Goal: Task Accomplishment & Management: Manage account settings

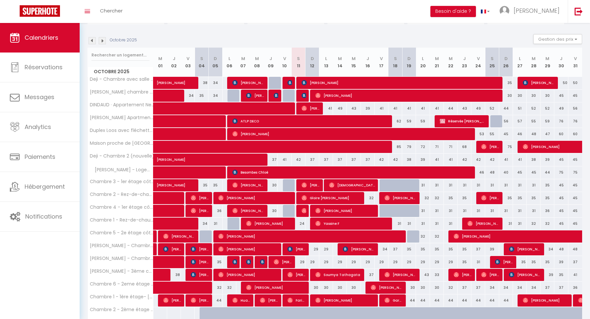
scroll to position [61, 0]
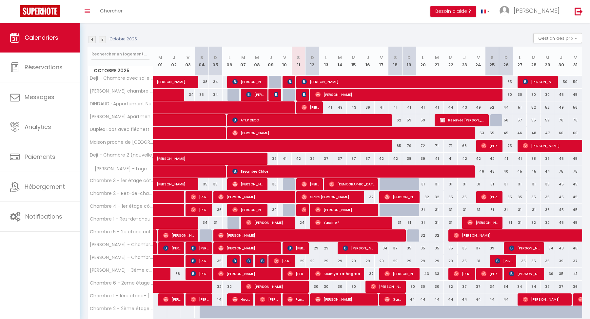
click at [324, 156] on div "37" at bounding box center [326, 159] width 14 height 12
type input "37"
type input "Lun 13 Octobre 2025"
type input "[DATE] Octobre 2025"
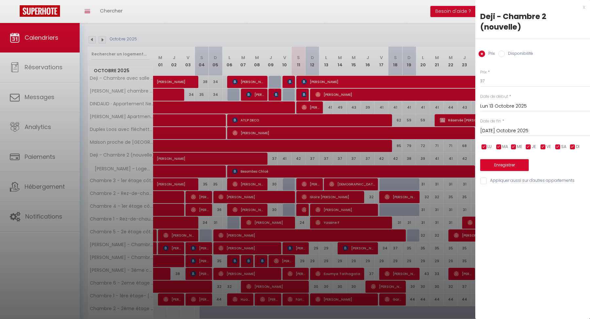
click at [324, 156] on div at bounding box center [295, 159] width 590 height 319
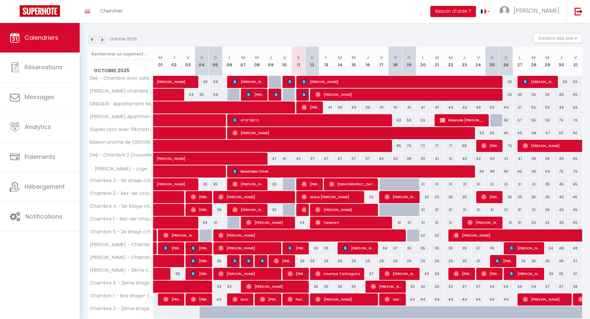
click at [297, 156] on div "42" at bounding box center [299, 159] width 14 height 12
type input "42"
type input "Sam 11 Octobre 2025"
type input "Dim 12 Octobre 2025"
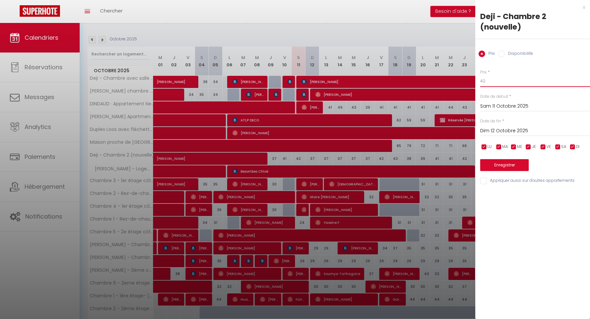
click at [491, 82] on input "42" at bounding box center [535, 81] width 110 height 12
type input "4"
type input "32"
click at [500, 129] on input "Dim 12 Octobre 2025" at bounding box center [535, 131] width 110 height 9
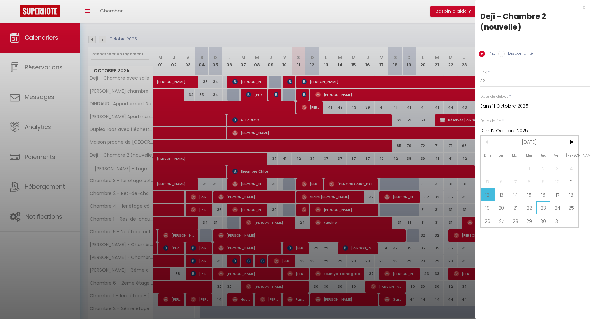
click at [545, 208] on span "23" at bounding box center [544, 207] width 14 height 13
type input "Jeu 23 Octobre 2025"
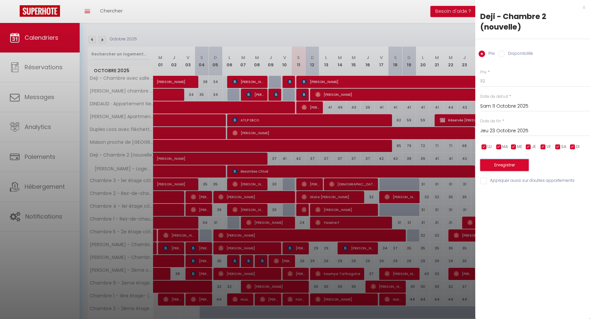
click at [514, 168] on button "Enregistrer" at bounding box center [504, 165] width 49 height 12
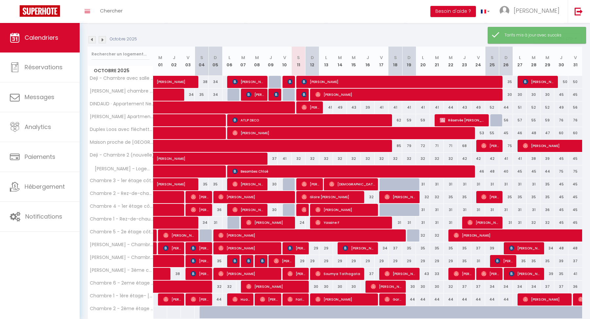
click at [336, 155] on div "32" at bounding box center [340, 159] width 14 height 12
type input "32"
type input "[DATE] Octobre 2025"
type input "Mer 15 Octobre 2025"
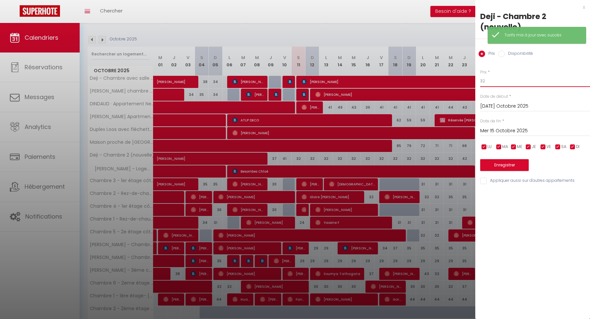
click at [491, 84] on input "32" at bounding box center [535, 81] width 110 height 12
type input "30"
click at [499, 130] on input "Mer 15 Octobre 2025" at bounding box center [535, 131] width 110 height 9
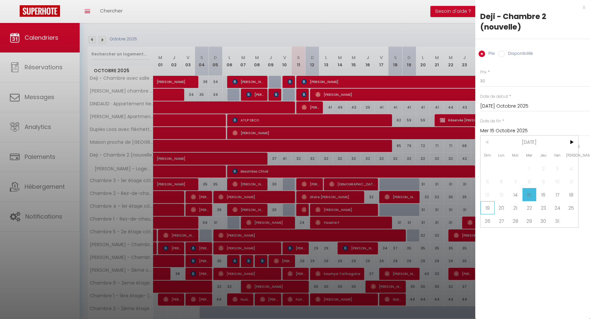
click at [491, 207] on span "19" at bounding box center [488, 207] width 14 height 13
type input "Dim 19 Octobre 2025"
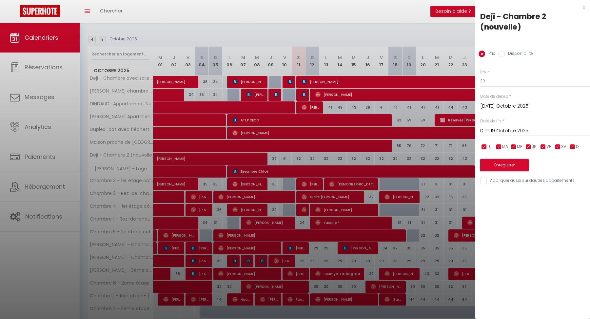
click at [499, 160] on button "Enregistrer" at bounding box center [504, 165] width 49 height 12
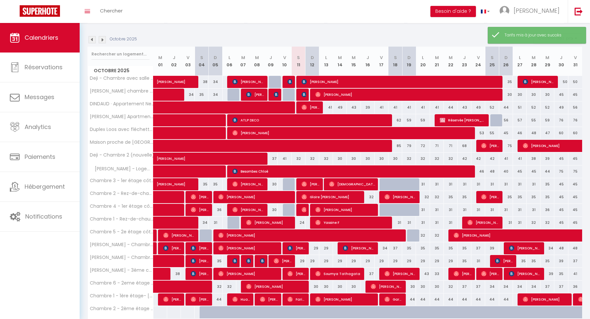
click at [312, 156] on div "32" at bounding box center [313, 159] width 14 height 12
type input "32"
type input "Dim 12 Octobre 2025"
type input "Lun 13 Octobre 2025"
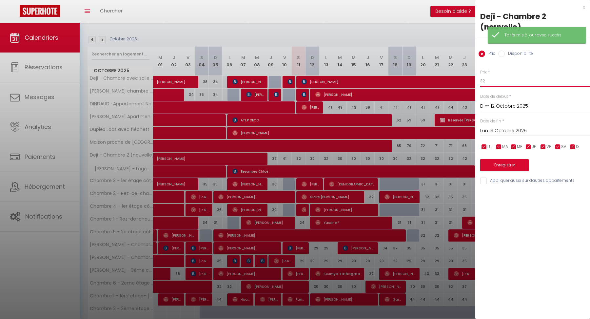
click at [501, 81] on input "32" at bounding box center [535, 81] width 110 height 12
type input "3"
type input "29"
click at [500, 167] on button "Enregistrer" at bounding box center [504, 165] width 49 height 12
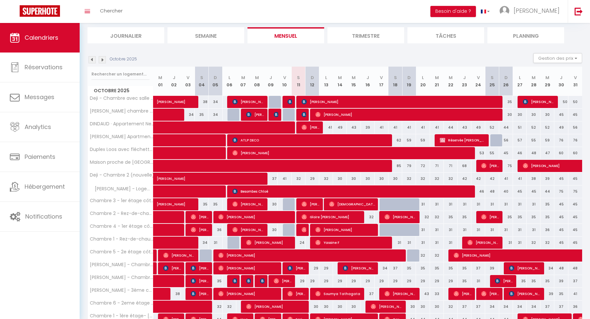
scroll to position [42, 0]
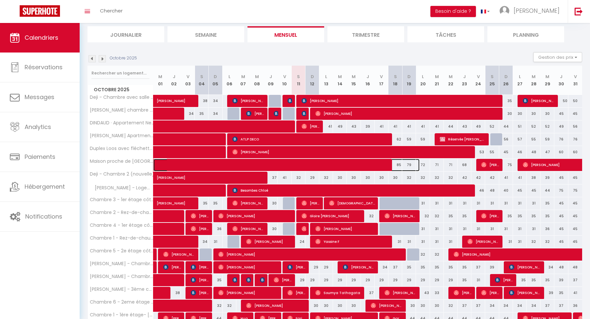
click at [380, 166] on span at bounding box center [291, 165] width 256 height 12
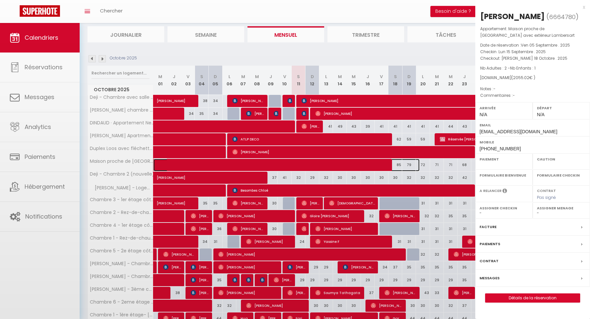
select select "OK"
select select "0"
select select "1"
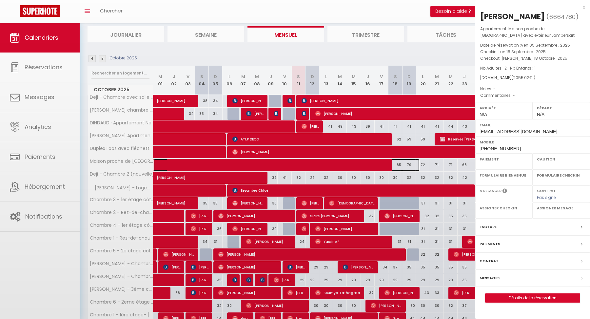
select select
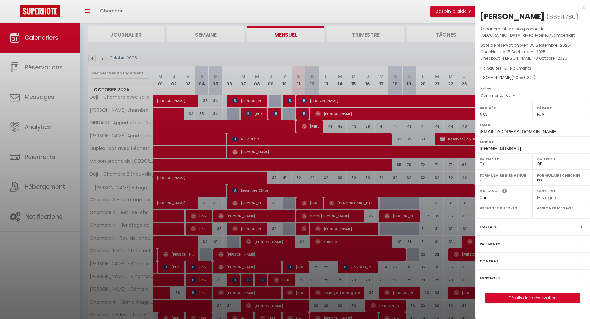
click at [405, 167] on div at bounding box center [295, 159] width 590 height 319
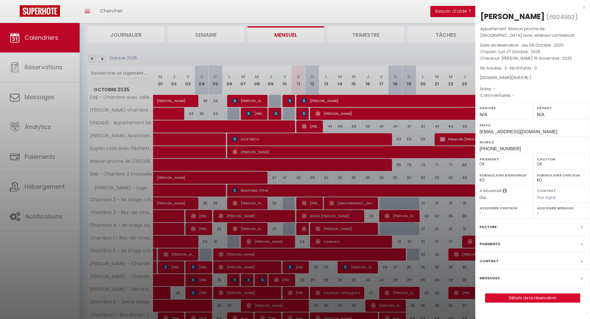
click at [424, 157] on div at bounding box center [295, 159] width 590 height 319
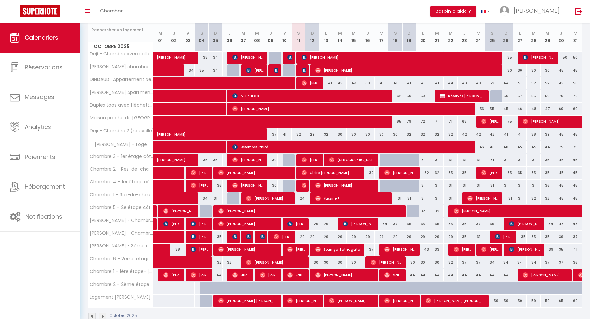
scroll to position [86, 0]
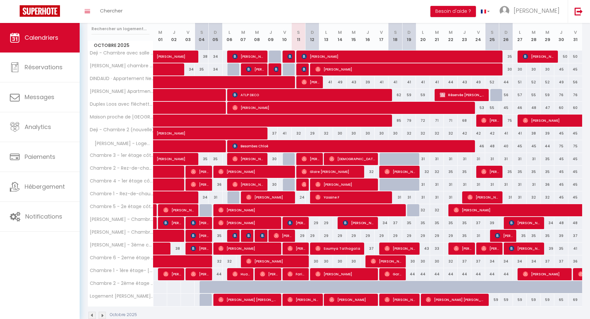
click at [465, 130] on div "42" at bounding box center [465, 133] width 14 height 12
type input "42"
type input "Jeu 23 Octobre 2025"
type input "Ven 24 Octobre 2025"
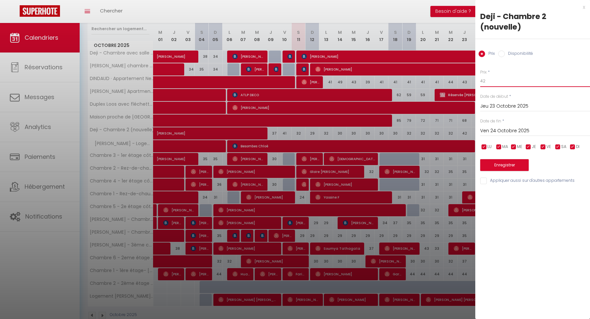
click at [491, 81] on input "42" at bounding box center [535, 81] width 110 height 12
type input "4"
type input "33"
click at [494, 131] on input "Ven 24 Octobre 2025" at bounding box center [535, 131] width 110 height 9
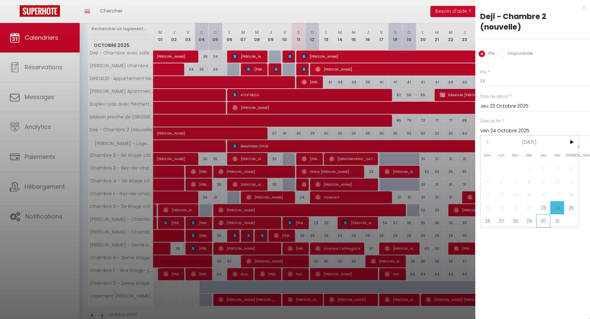
click at [540, 217] on span "30" at bounding box center [544, 220] width 14 height 13
type input "Jeu 30 Octobre 2025"
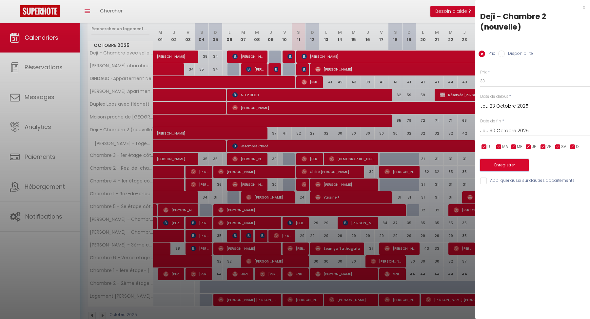
click at [508, 160] on button "Enregistrer" at bounding box center [504, 165] width 49 height 12
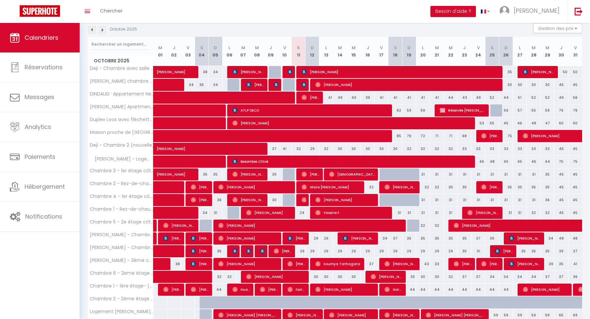
scroll to position [98, 0]
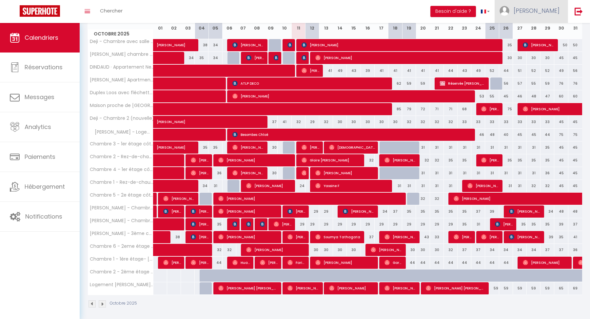
click at [543, 6] on link "[PERSON_NAME]" at bounding box center [531, 11] width 73 height 23
click at [532, 31] on link "Paramètres" at bounding box center [542, 32] width 49 height 11
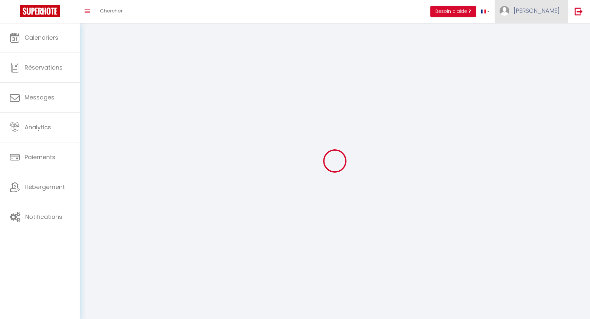
type input "[PERSON_NAME]"
type input "CLOIX"
type input "0762357969"
type input "[STREET_ADDRESS]"
type input "75008"
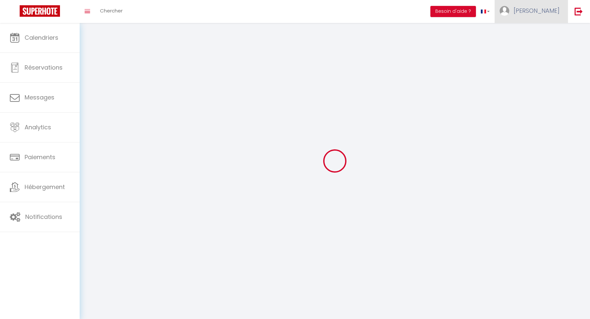
type input "[GEOGRAPHIC_DATA]"
type input "C9QF8Jy8miS7RqXvEVrOc2tgN"
type input "geNw0twUWzGIIKlsT04nny7xW"
type input "[URL][DOMAIN_NAME]"
select select "28"
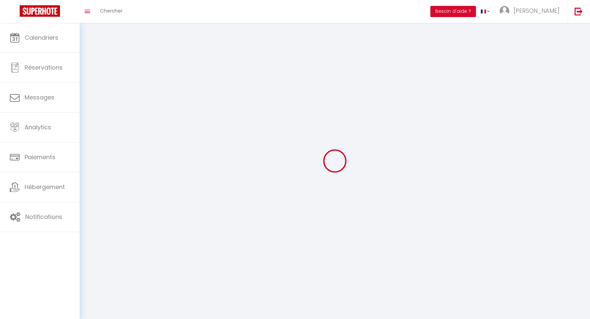
click at [0, 0] on div at bounding box center [0, 0] width 0 height 0
type input "C9QF8Jy8miS7RqXvEVrOc2tgN"
type input "geNw0twUWzGIIKlsT04nny7xW"
type input "[URL][DOMAIN_NAME]"
select select "fr"
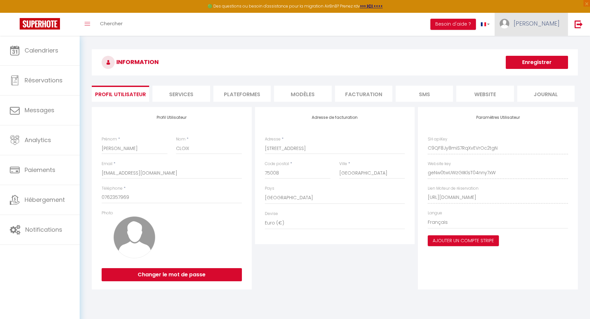
click at [547, 28] on link "[PERSON_NAME]" at bounding box center [531, 24] width 73 height 23
click at [538, 53] on link "Équipe" at bounding box center [542, 57] width 49 height 11
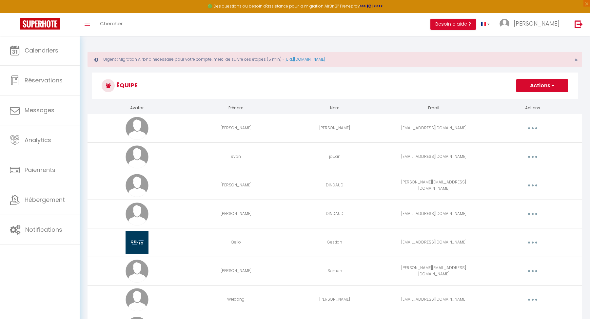
click at [523, 89] on button "Actions" at bounding box center [543, 85] width 52 height 13
click at [524, 97] on link "Ajouter un nouvel utilisateur" at bounding box center [529, 100] width 77 height 9
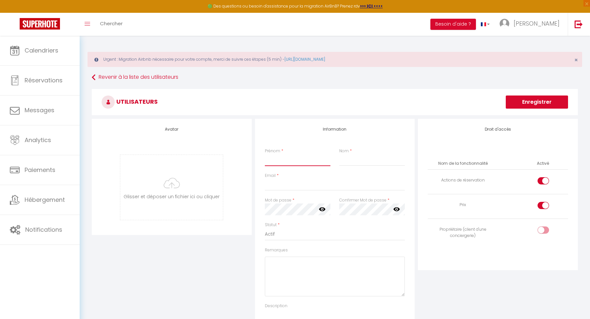
click at [296, 163] on input "Prénom" at bounding box center [298, 160] width 66 height 12
type input "[PERSON_NAME]"
click at [297, 187] on input "Email" at bounding box center [335, 185] width 140 height 12
paste input "[EMAIL_ADDRESS][DOMAIN_NAME]"
type input "[EMAIL_ADDRESS][DOMAIN_NAME]"
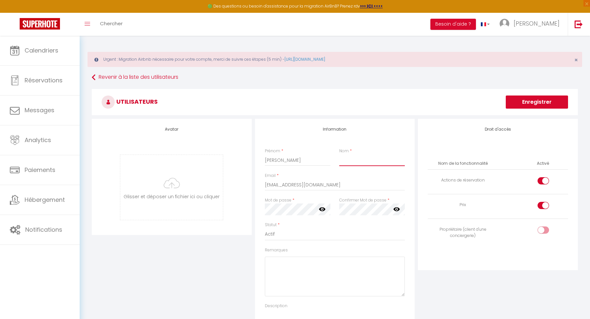
click at [352, 157] on input "Nom" at bounding box center [372, 160] width 66 height 12
type input "NGANSOP"
click at [298, 160] on input "[PERSON_NAME]" at bounding box center [298, 160] width 66 height 12
click at [320, 209] on icon at bounding box center [322, 209] width 7 height 4
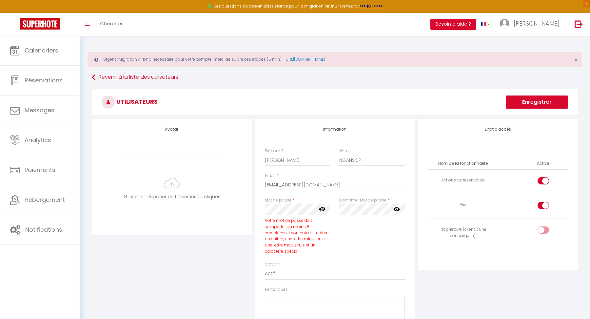
click at [387, 236] on div "Confirmer Mot de passe * false" at bounding box center [372, 229] width 74 height 64
click at [304, 225] on div "Statut * Actif Inactif" at bounding box center [335, 231] width 140 height 19
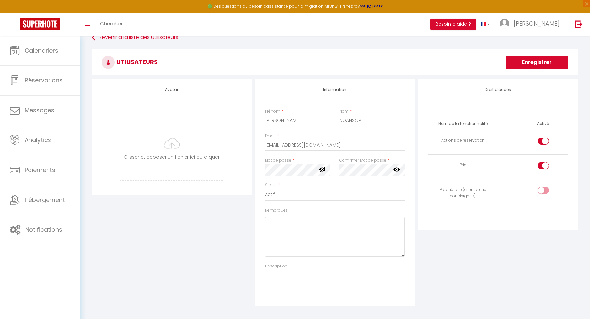
scroll to position [46, 0]
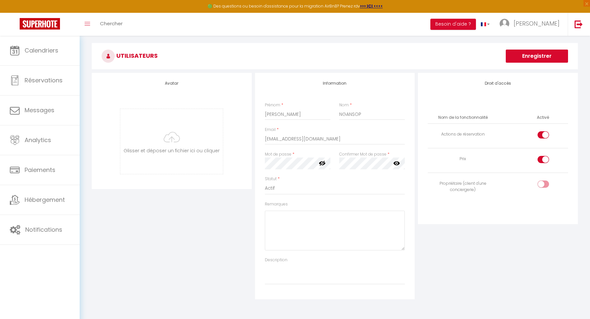
click at [539, 184] on div at bounding box center [543, 183] width 11 height 7
click at [543, 184] on input "checkbox" at bounding box center [548, 185] width 11 height 10
checkbox input "true"
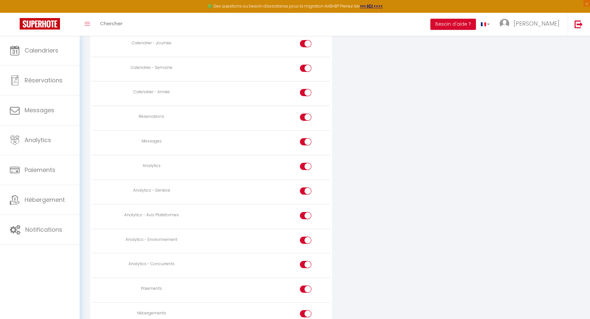
scroll to position [430, 0]
click at [303, 162] on div at bounding box center [305, 163] width 11 height 7
click at [306, 162] on input "checkbox" at bounding box center [311, 165] width 11 height 10
checkbox input "false"
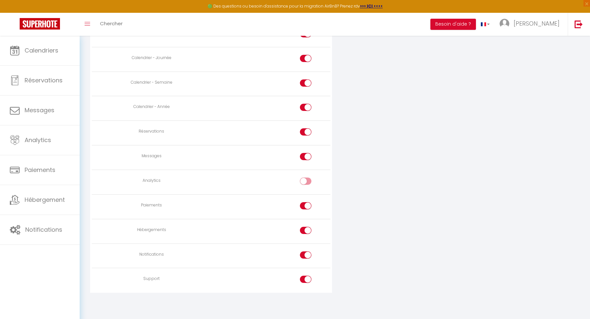
scroll to position [410, 0]
click at [310, 205] on input "checkbox" at bounding box center [311, 210] width 11 height 10
checkbox input "false"
click at [307, 230] on input "checkbox" at bounding box center [311, 235] width 11 height 10
checkbox input "false"
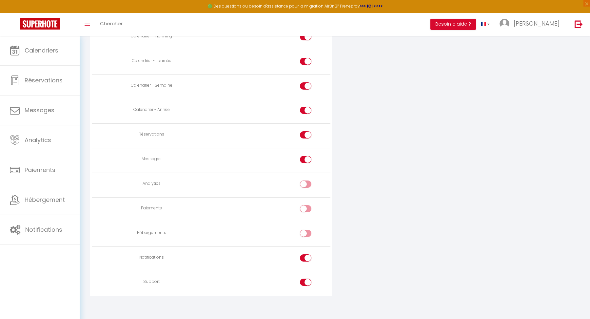
click at [305, 254] on div at bounding box center [305, 257] width 11 height 7
click at [306, 254] on input "checkbox" at bounding box center [311, 259] width 11 height 10
checkbox input "false"
click at [305, 279] on div at bounding box center [305, 281] width 11 height 7
click at [306, 279] on input "checkbox" at bounding box center [311, 283] width 11 height 10
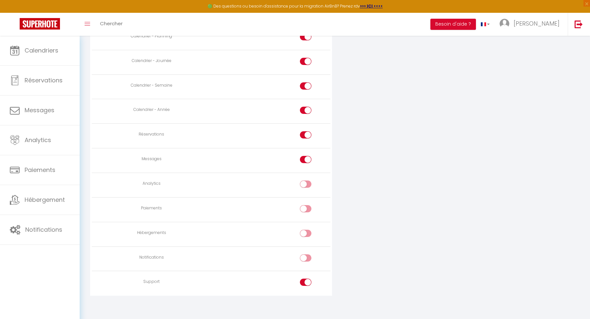
checkbox input "false"
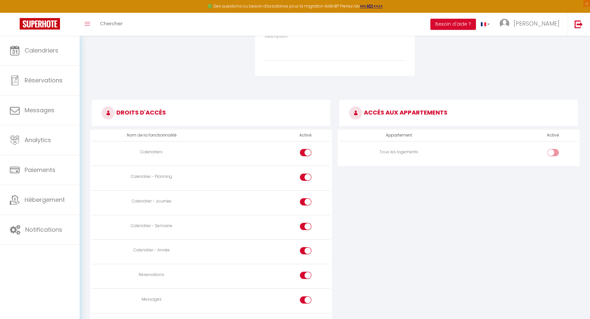
scroll to position [263, 0]
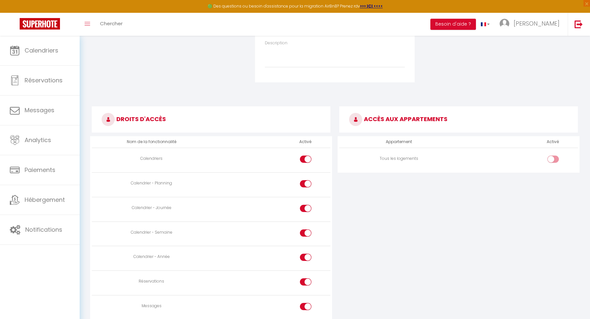
click at [553, 157] on div at bounding box center [553, 158] width 11 height 7
click at [553, 157] on input "checkbox" at bounding box center [558, 160] width 11 height 10
click at [553, 157] on div at bounding box center [553, 158] width 11 height 7
click at [553, 157] on input "checkbox" at bounding box center [558, 160] width 11 height 10
checkbox input "false"
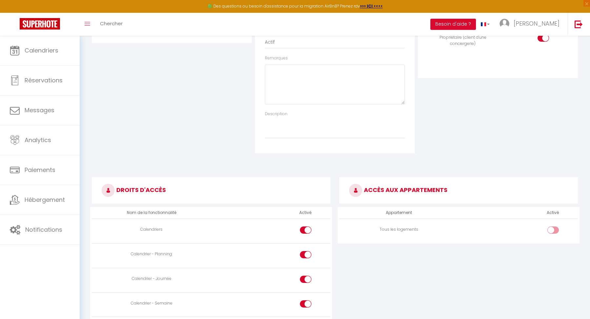
scroll to position [109, 0]
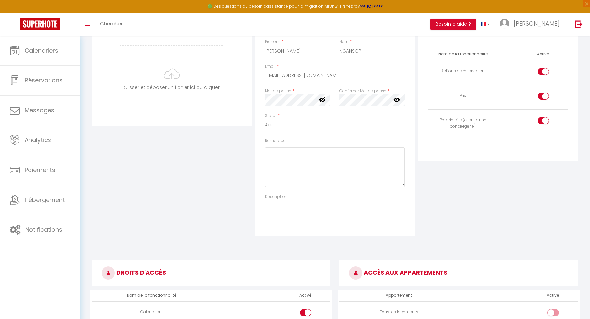
click at [545, 121] on input "checkbox" at bounding box center [548, 122] width 11 height 10
checkbox input "false"
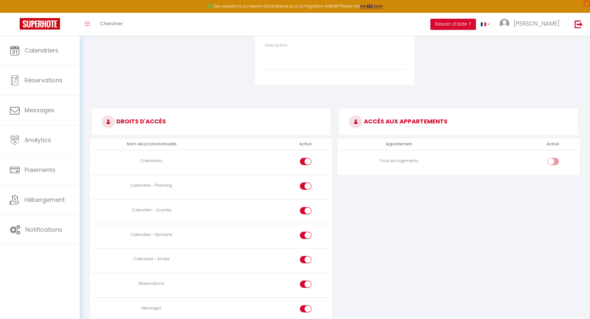
scroll to position [241, 0]
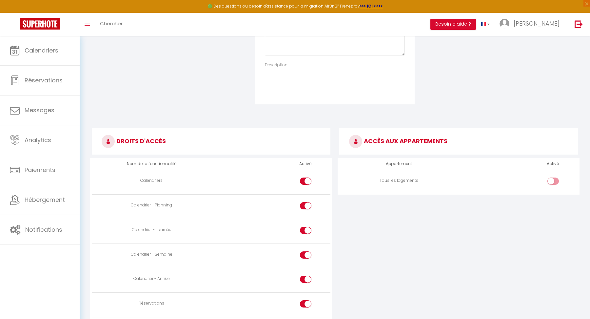
click at [560, 173] on td at bounding box center [518, 182] width 119 height 25
click at [557, 179] on input "checkbox" at bounding box center [558, 182] width 11 height 10
click at [549, 179] on div at bounding box center [553, 180] width 11 height 7
click at [553, 179] on input "checkbox" at bounding box center [558, 182] width 11 height 10
checkbox input "false"
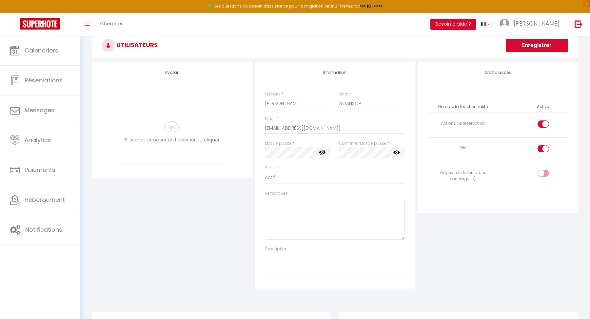
scroll to position [47, 0]
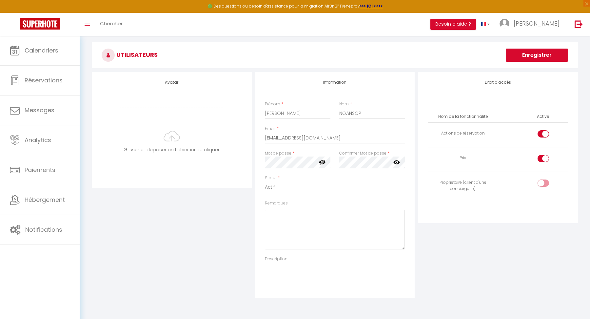
click at [542, 155] on div at bounding box center [543, 158] width 11 height 7
click at [543, 155] on input "checkbox" at bounding box center [548, 160] width 11 height 10
checkbox input "false"
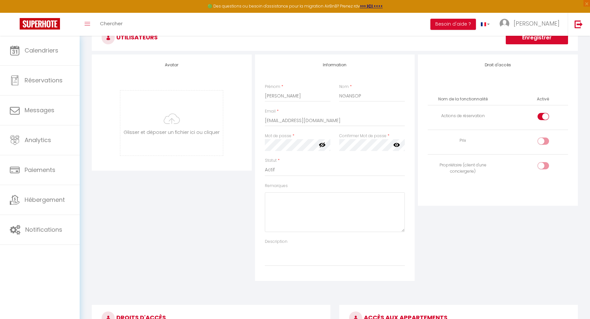
scroll to position [46, 0]
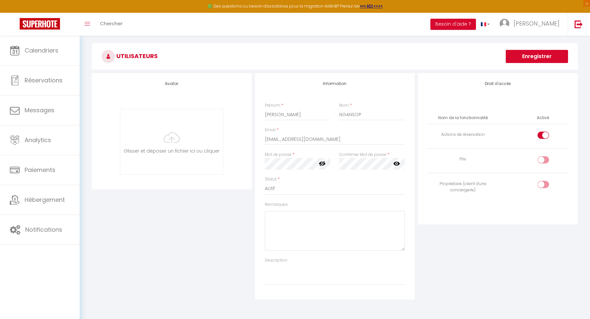
click at [541, 137] on div at bounding box center [543, 135] width 11 height 7
click at [543, 137] on input "checkbox" at bounding box center [548, 137] width 11 height 10
checkbox input "false"
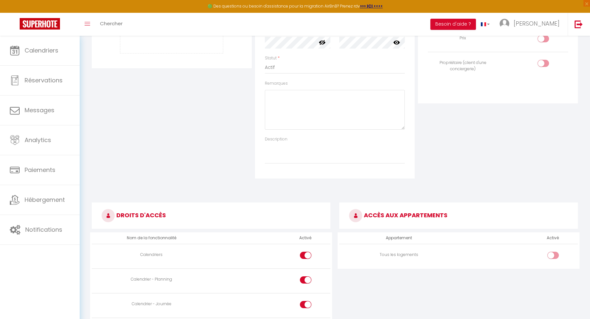
scroll to position [45, 0]
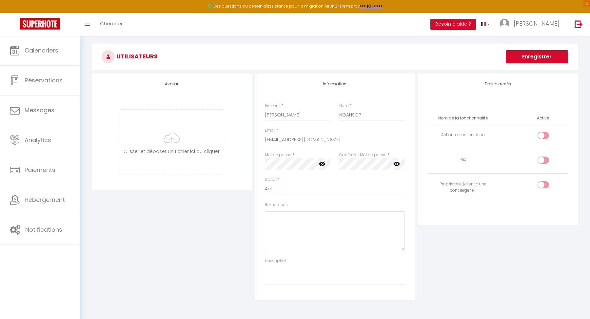
click at [544, 185] on input "checkbox" at bounding box center [548, 186] width 11 height 10
checkbox input "true"
click at [546, 163] on input "checkbox" at bounding box center [548, 161] width 11 height 10
checkbox input "true"
click at [547, 136] on input "checkbox" at bounding box center [548, 137] width 11 height 10
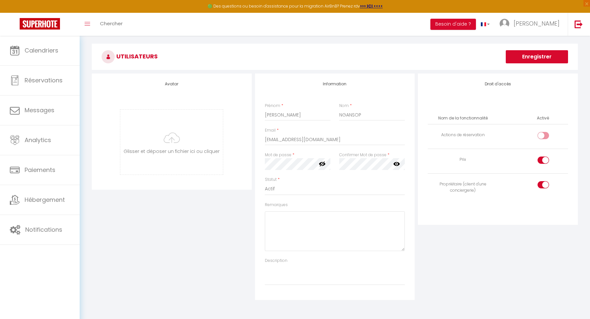
checkbox input "true"
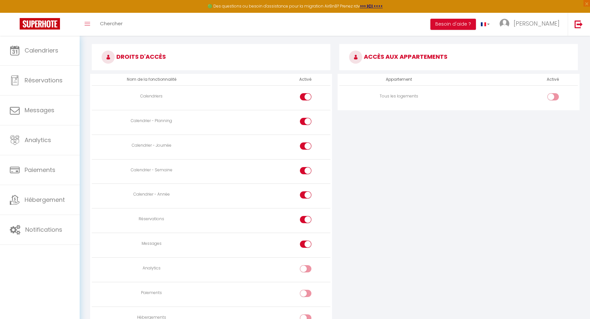
scroll to position [383, 0]
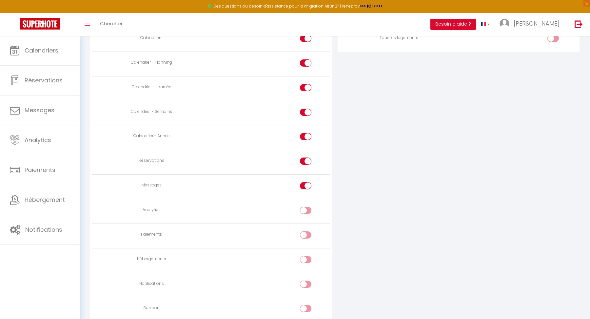
click at [306, 209] on input "checkbox" at bounding box center [311, 212] width 11 height 10
checkbox input "true"
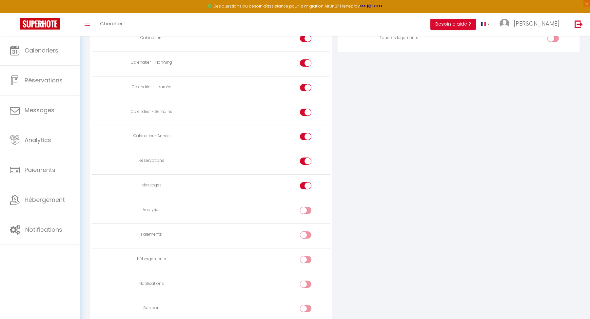
checkbox input "true"
click at [306, 209] on input "checkbox" at bounding box center [311, 212] width 11 height 10
checkbox input "false"
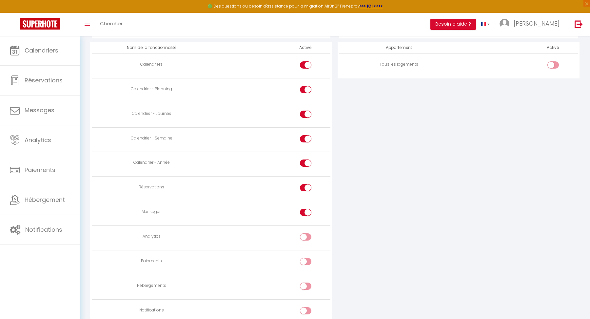
scroll to position [356, 0]
click at [305, 211] on div at bounding box center [305, 213] width 11 height 7
click at [306, 211] on input "checkbox" at bounding box center [311, 215] width 11 height 10
checkbox input "false"
click at [307, 194] on div at bounding box center [305, 192] width 11 height 14
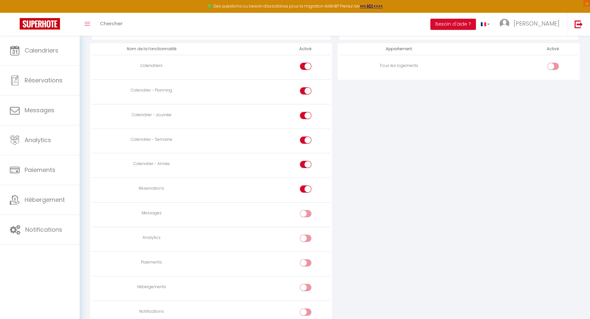
click at [307, 183] on td at bounding box center [270, 190] width 119 height 25
click at [307, 185] on input "checkbox" at bounding box center [311, 190] width 11 height 10
checkbox input "false"
click at [309, 163] on input "checkbox" at bounding box center [311, 166] width 11 height 10
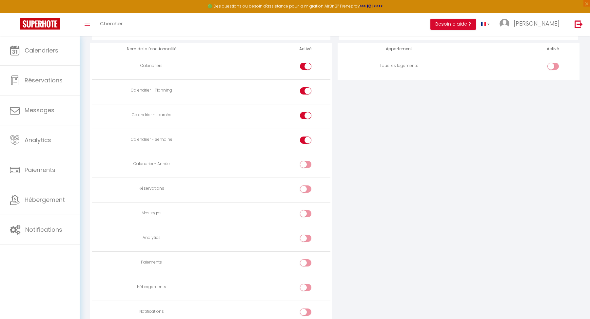
checkbox input "true"
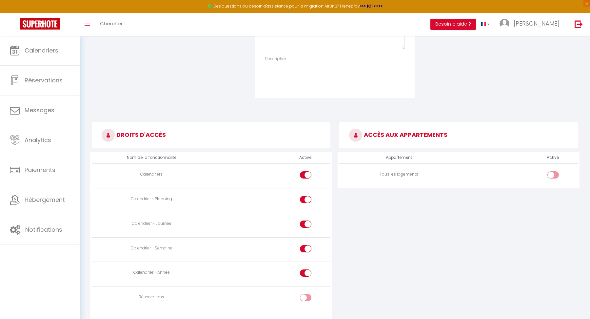
scroll to position [185, 0]
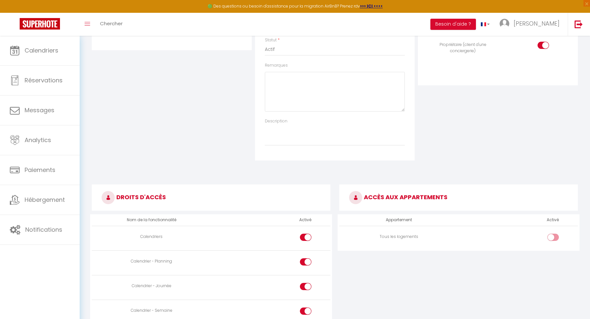
click at [523, 232] on td at bounding box center [518, 238] width 119 height 25
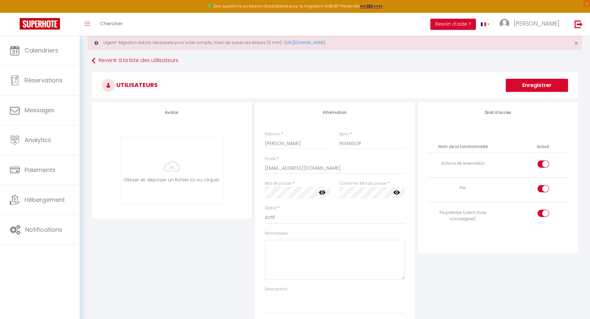
scroll to position [0, 0]
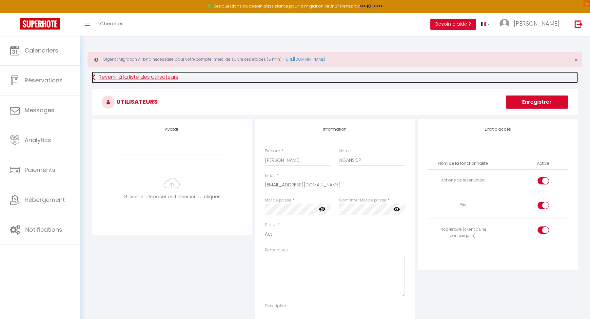
click at [170, 75] on link "Revenir à la liste des utilisateurs" at bounding box center [335, 77] width 486 height 12
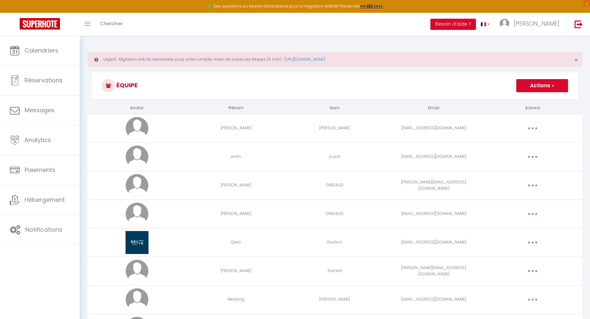
click at [544, 85] on button "Actions" at bounding box center [543, 85] width 52 height 13
click at [534, 96] on link "Ajouter un nouvel utilisateur" at bounding box center [529, 100] width 77 height 9
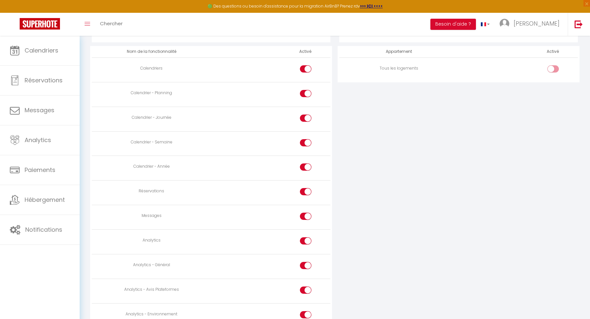
scroll to position [339, 0]
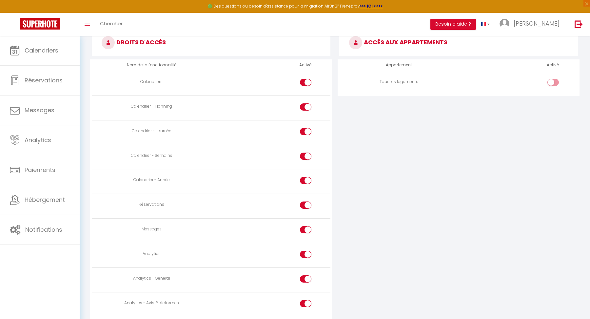
click at [404, 70] on th "Appartement" at bounding box center [398, 64] width 119 height 11
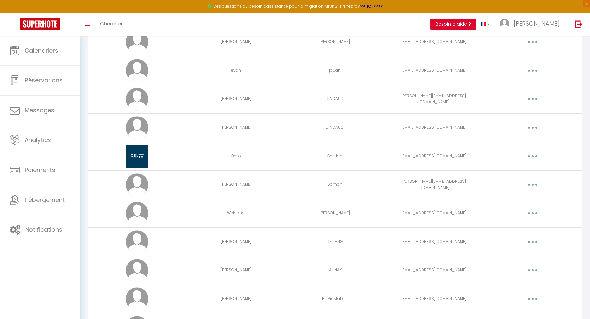
scroll to position [89, 0]
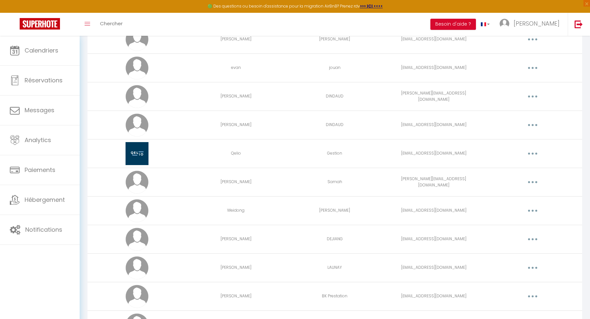
click at [537, 179] on button "button" at bounding box center [533, 182] width 18 height 10
click at [510, 197] on link "Editer" at bounding box center [516, 197] width 49 height 11
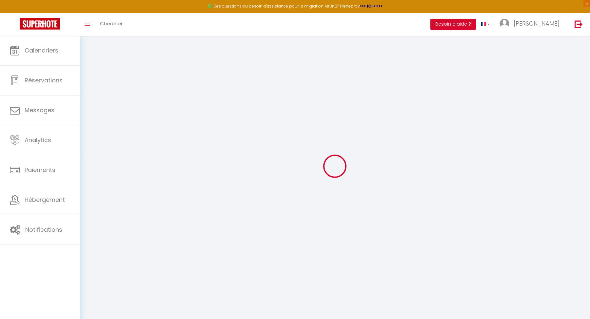
type input "[PERSON_NAME]"
type input "Samah"
type input "[PERSON_NAME][EMAIL_ADDRESS][DOMAIN_NAME]"
type textarea "[URL][DOMAIN_NAME]"
checkbox input "false"
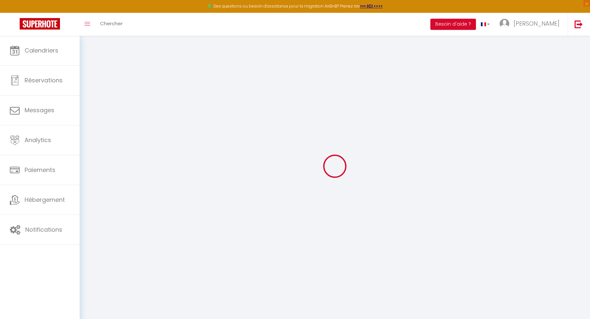
checkbox input "false"
checkbox input "true"
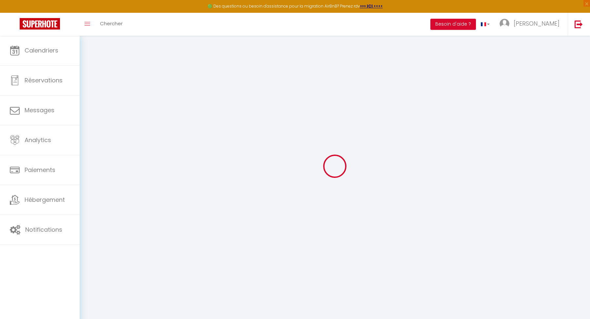
checkbox input "true"
checkbox input "false"
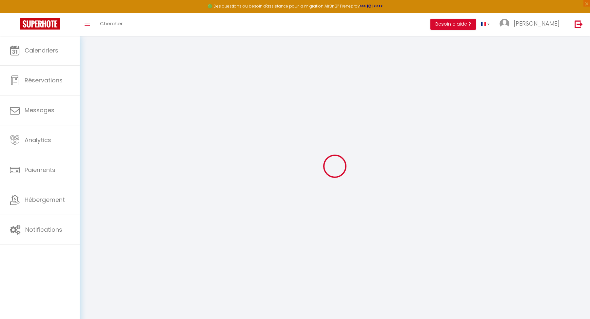
checkbox input "false"
checkbox input "true"
checkbox input "false"
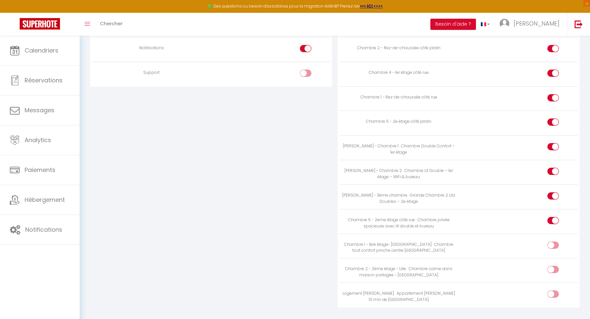
scroll to position [664, 0]
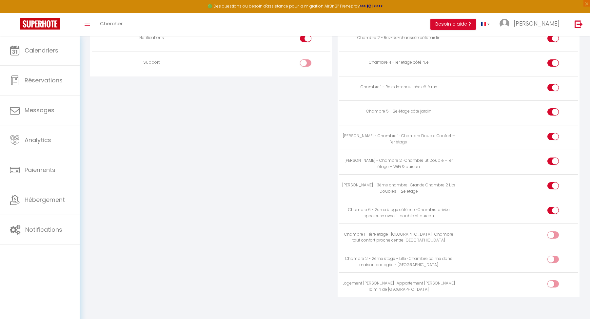
scroll to position [23, 0]
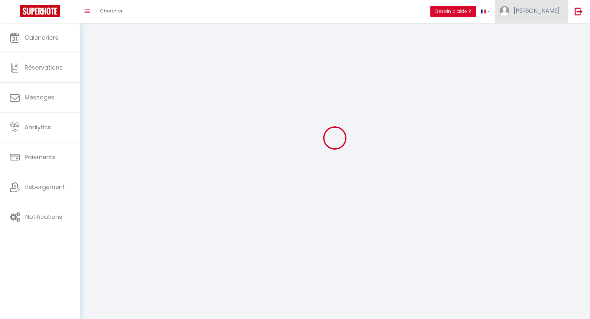
click at [510, 14] on img at bounding box center [505, 11] width 10 height 10
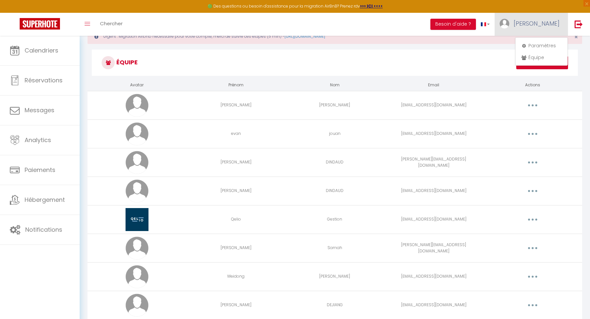
scroll to position [35, 0]
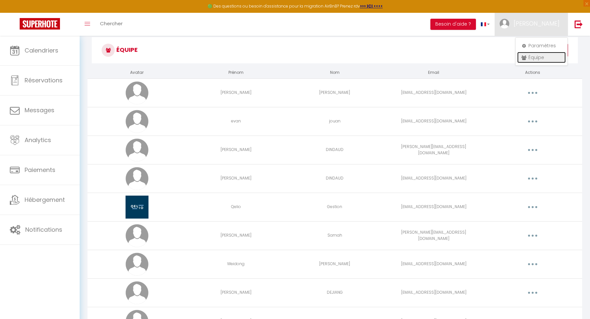
click at [536, 57] on link "Équipe" at bounding box center [542, 57] width 49 height 11
click at [492, 57] on h3 "Équipe" at bounding box center [335, 50] width 486 height 26
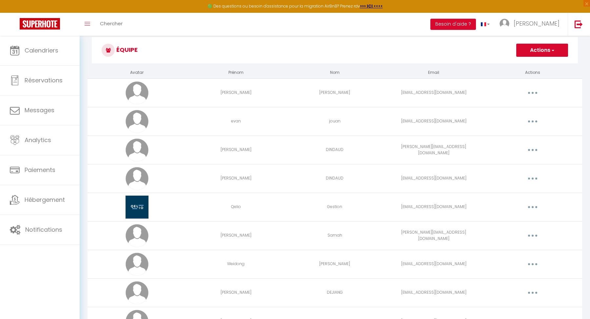
click at [554, 54] on button "Actions" at bounding box center [543, 50] width 52 height 13
click at [528, 67] on link "Ajouter un nouvel utilisateur" at bounding box center [529, 64] width 77 height 9
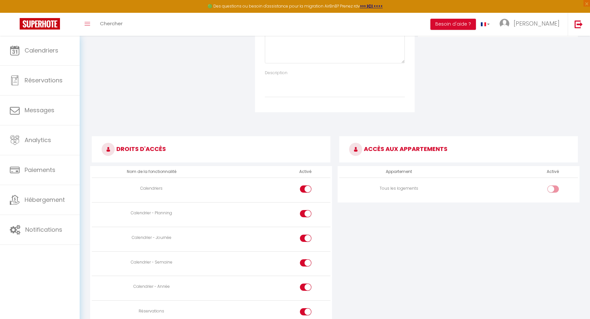
scroll to position [233, 0]
click at [413, 183] on td "Tous les logements" at bounding box center [398, 190] width 119 height 25
click at [552, 192] on label at bounding box center [553, 191] width 11 height 10
click at [553, 192] on input "checkbox" at bounding box center [558, 191] width 11 height 10
click at [552, 187] on div at bounding box center [553, 189] width 11 height 7
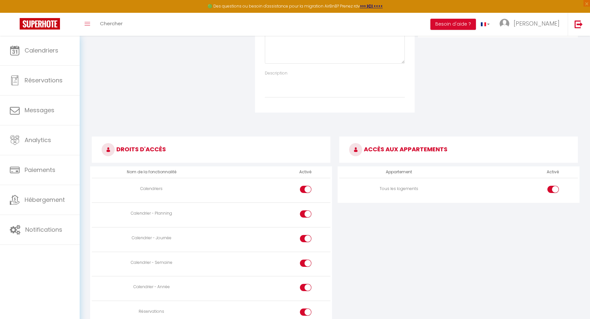
click at [553, 187] on input "checkbox" at bounding box center [558, 191] width 11 height 10
checkbox input "false"
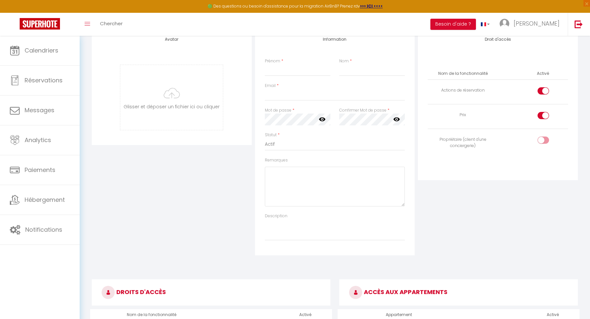
scroll to position [25, 0]
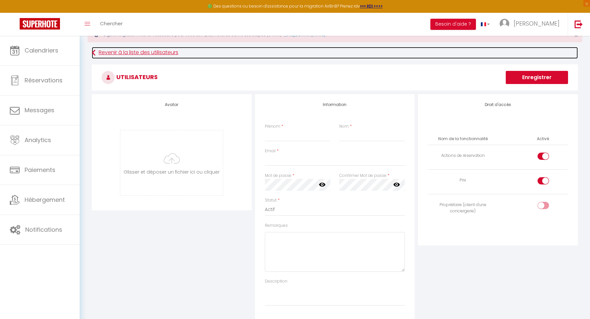
click at [116, 56] on link "Revenir à la liste des utilisateurs" at bounding box center [335, 53] width 486 height 12
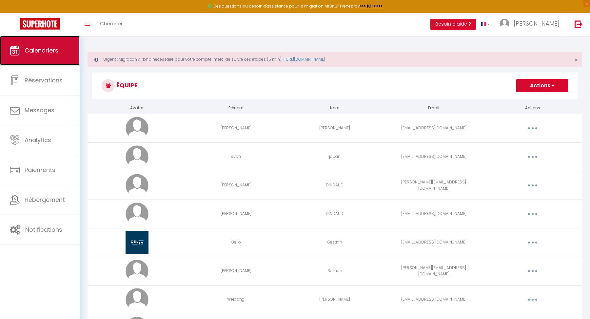
click at [45, 57] on link "Calendriers" at bounding box center [40, 51] width 80 height 30
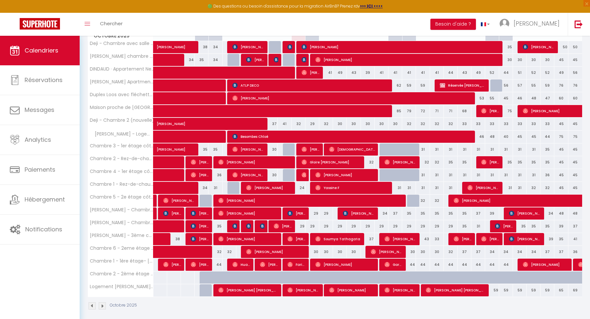
scroll to position [138, 0]
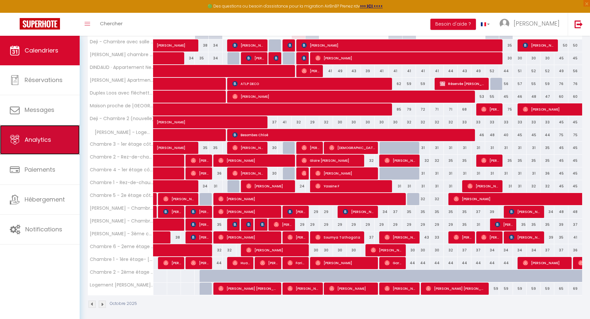
click at [31, 139] on span "Analytics" at bounding box center [38, 139] width 27 height 8
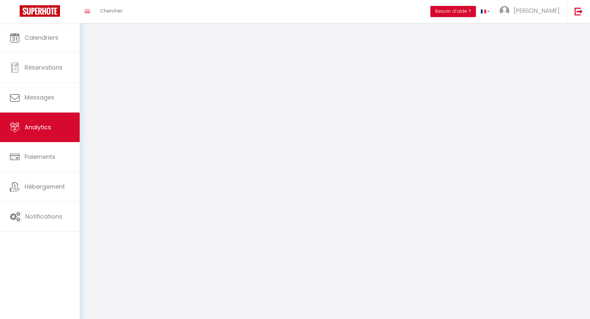
select select "2025"
select select "10"
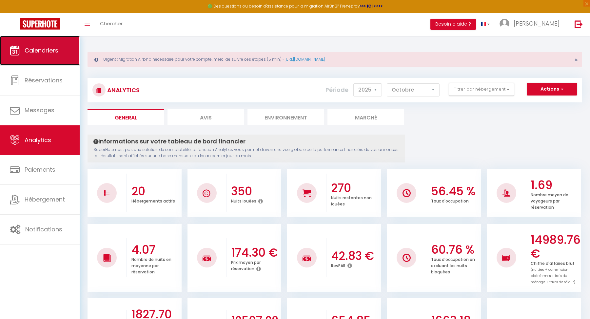
click at [41, 63] on link "Calendriers" at bounding box center [40, 51] width 80 height 30
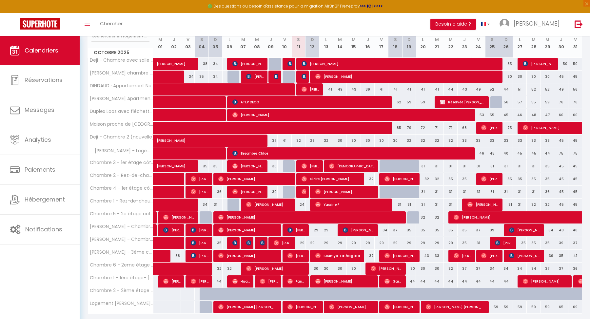
scroll to position [112, 0]
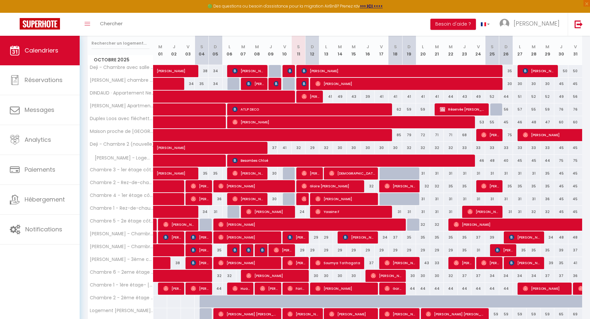
click at [412, 285] on div "44" at bounding box center [409, 288] width 14 height 12
type input "44"
type input "Dim 19 Octobre 2025"
type input "Lun 20 Octobre 2025"
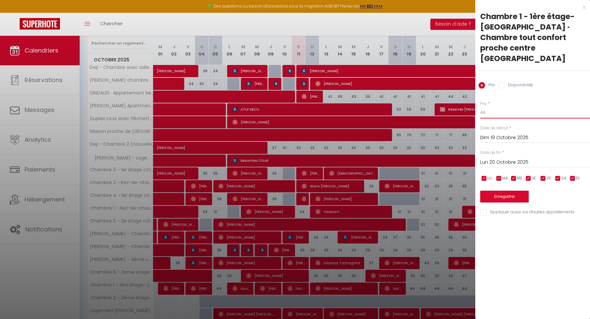
click at [490, 107] on input "44" at bounding box center [535, 113] width 110 height 12
type input "4"
type input "2"
type input "35"
click at [509, 158] on input "Lun 20 Octobre 2025" at bounding box center [535, 162] width 110 height 9
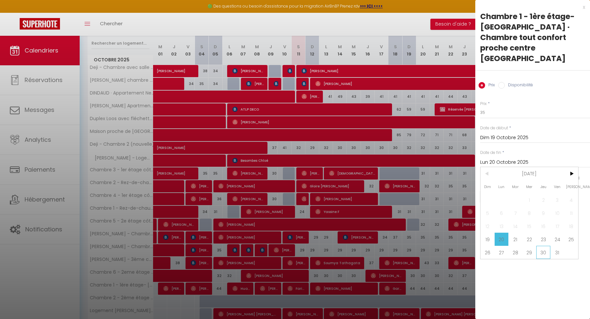
click at [540, 246] on span "30" at bounding box center [544, 252] width 14 height 13
type input "Jeu 30 Octobre 2025"
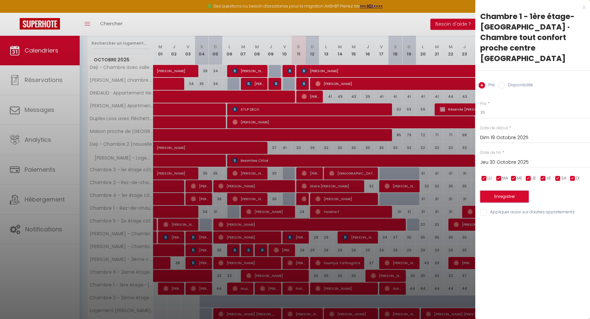
click at [505, 191] on button "Enregistrer" at bounding box center [504, 197] width 49 height 12
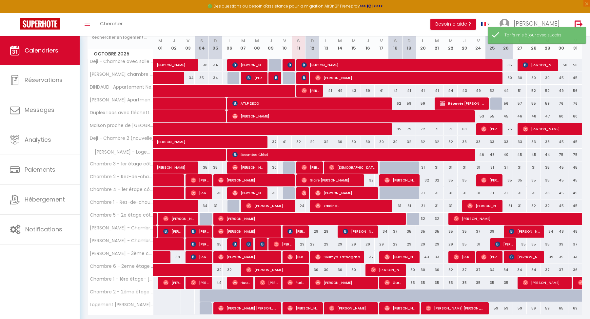
scroll to position [121, 0]
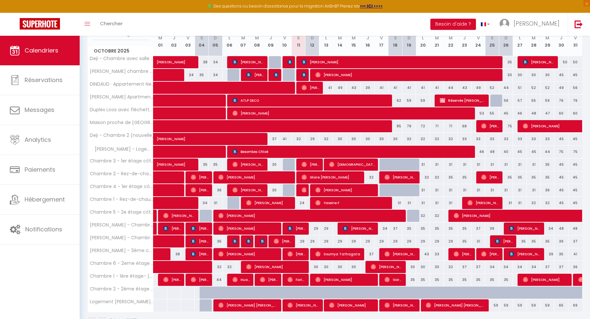
click at [321, 263] on div "30" at bounding box center [326, 267] width 14 height 12
type input "30"
type input "Lun 13 Octobre 2025"
type input "[DATE] Octobre 2025"
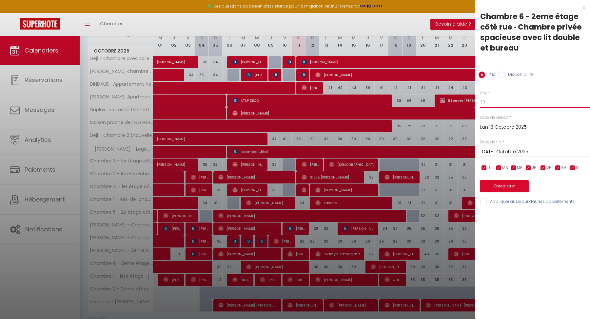
click at [490, 102] on input "30" at bounding box center [535, 102] width 110 height 12
type input "3"
type input "27"
click at [500, 151] on input "[DATE] Octobre 2025" at bounding box center [535, 152] width 110 height 9
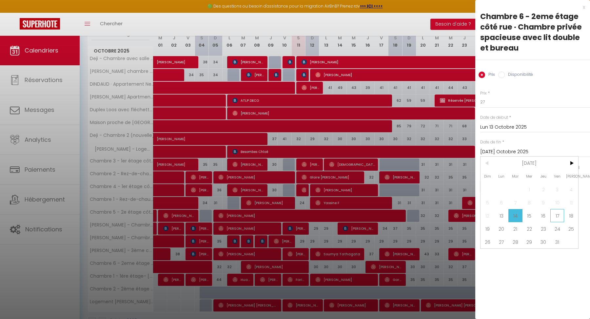
click at [560, 215] on span "17" at bounding box center [558, 215] width 14 height 13
type input "Ven 17 Octobre 2025"
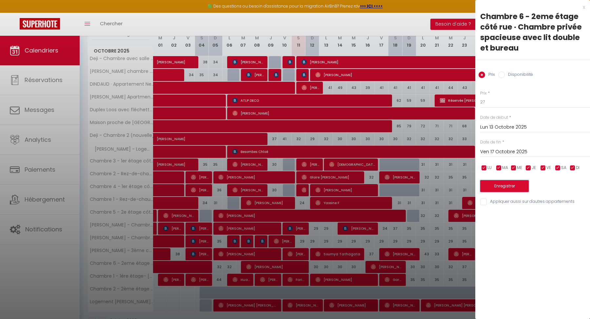
click at [513, 188] on button "Enregistrer" at bounding box center [504, 186] width 49 height 12
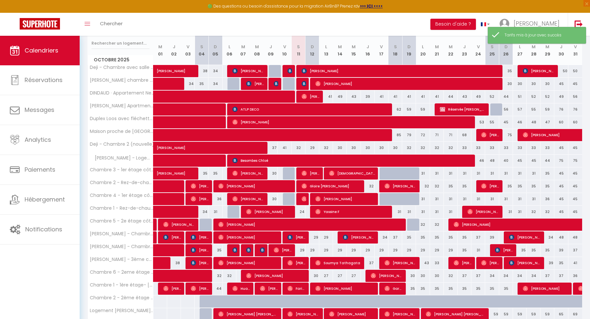
scroll to position [112, 0]
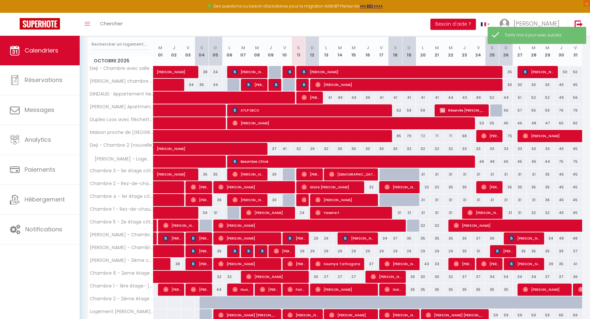
click at [316, 273] on div "30" at bounding box center [313, 277] width 14 height 12
type input "30"
type input "Dim 12 Octobre 2025"
type input "Lun 13 Octobre 2025"
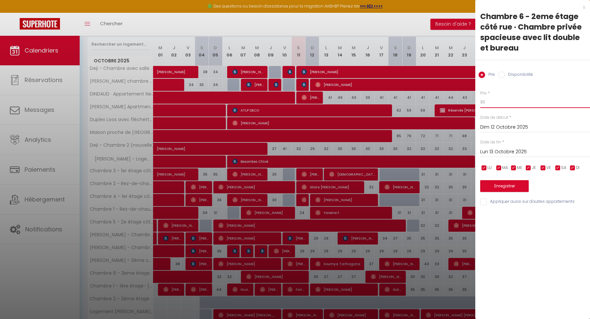
click at [493, 103] on input "30" at bounding box center [535, 102] width 110 height 12
type input "3"
type input "29"
click at [501, 187] on button "Enregistrer" at bounding box center [504, 186] width 49 height 12
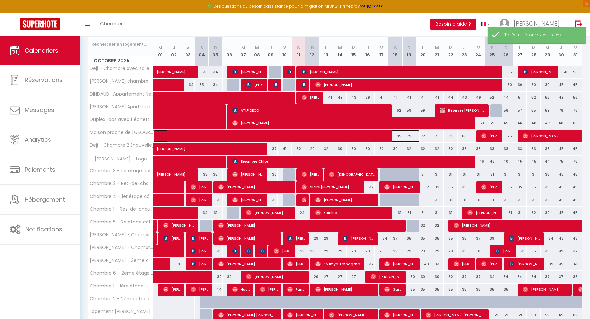
click at [400, 135] on span at bounding box center [291, 136] width 256 height 12
select select "OK"
select select "0"
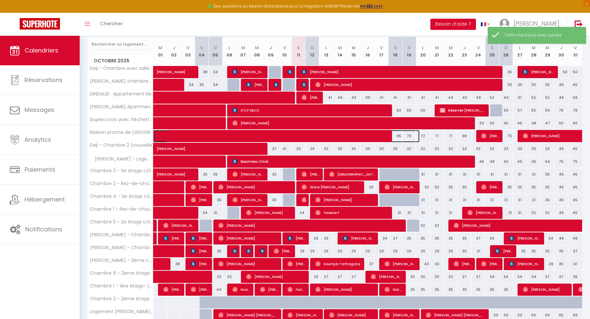
select select "1"
select select
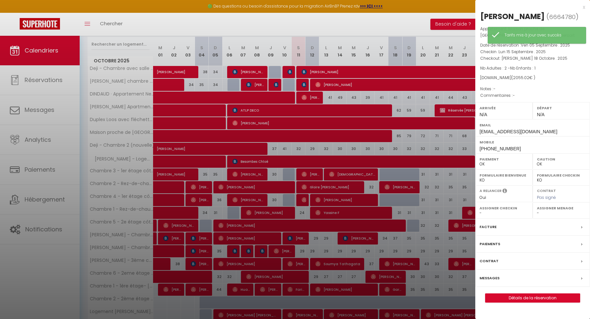
click at [400, 132] on div at bounding box center [295, 159] width 590 height 319
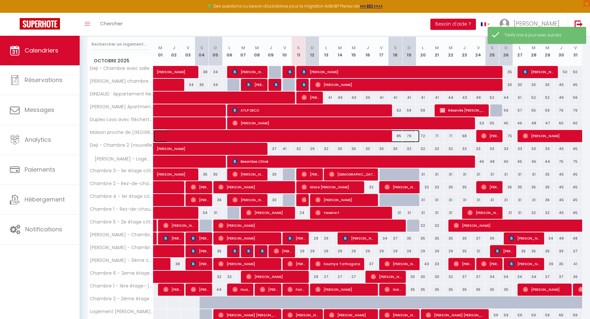
click at [409, 134] on span at bounding box center [291, 136] width 256 height 12
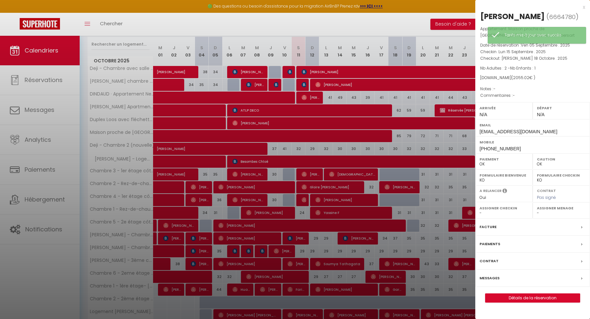
click at [438, 136] on div at bounding box center [295, 159] width 590 height 319
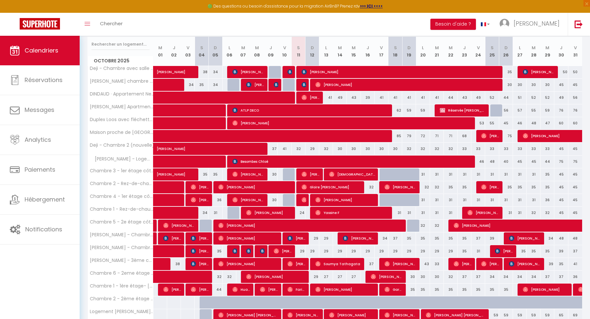
click at [331, 97] on div "41" at bounding box center [326, 98] width 14 height 12
type input "41"
type input "Lun 13 Octobre 2025"
type input "[DATE] Octobre 2025"
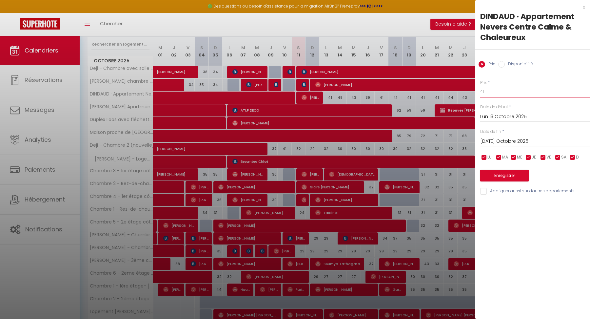
click at [497, 88] on input "41" at bounding box center [535, 92] width 110 height 12
type input "39"
click at [500, 176] on button "Enregistrer" at bounding box center [504, 176] width 49 height 12
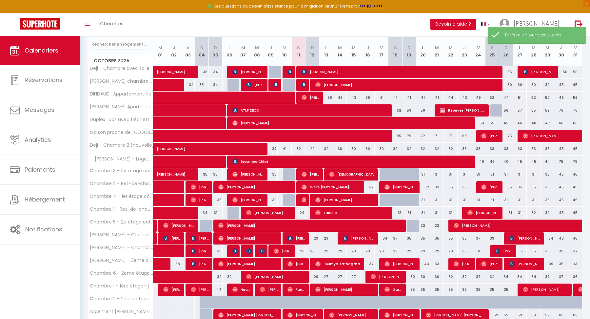
click at [340, 94] on div "49" at bounding box center [340, 98] width 14 height 12
type input "49"
type input "[DATE] Octobre 2025"
type input "Mer 15 Octobre 2025"
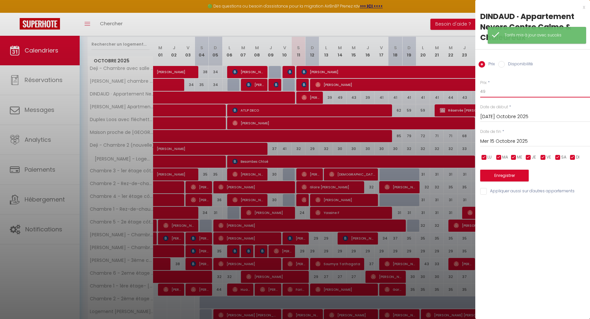
click at [495, 92] on input "49" at bounding box center [535, 92] width 110 height 12
type input "4"
type input "3"
click at [504, 168] on div "Enregistrer" at bounding box center [535, 171] width 110 height 20
click at [503, 169] on div "Enregistrer" at bounding box center [535, 171] width 110 height 20
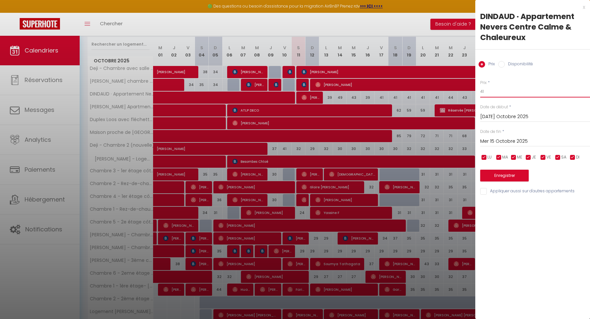
click at [499, 90] on input "41" at bounding box center [535, 92] width 110 height 12
type input "40"
click at [499, 171] on button "Enregistrer" at bounding box center [504, 176] width 49 height 12
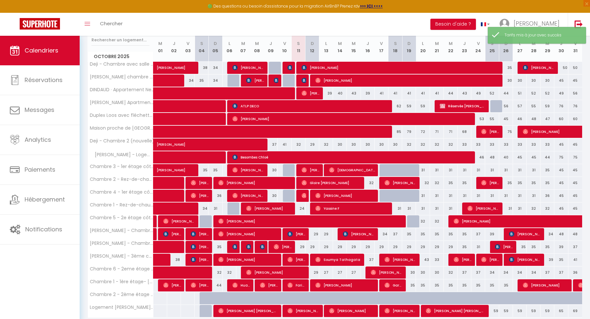
scroll to position [120, 0]
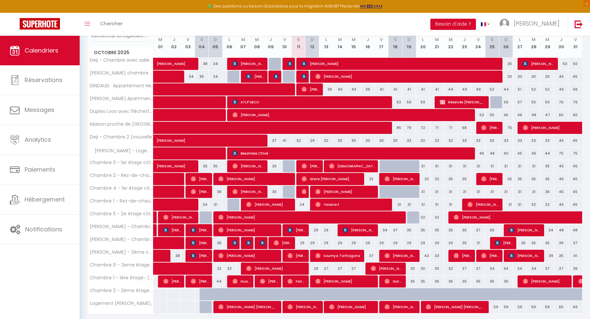
click at [303, 241] on div "29" at bounding box center [299, 243] width 14 height 12
type input "29"
type input "Sam 11 Octobre 2025"
type input "Dim 12 Octobre 2025"
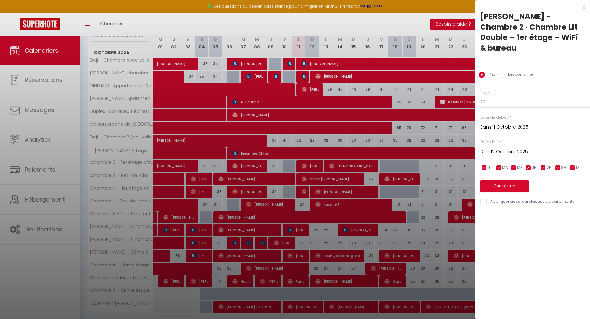
click at [303, 241] on div at bounding box center [295, 159] width 590 height 319
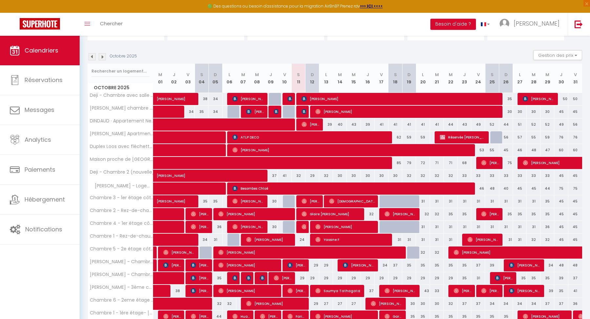
scroll to position [138, 0]
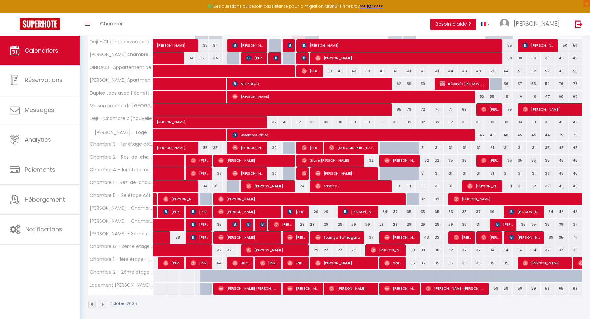
click at [496, 285] on div "59" at bounding box center [492, 288] width 14 height 12
type input "59"
type input "Sam 25 Octobre 2025"
type input "Dim 26 Octobre 2025"
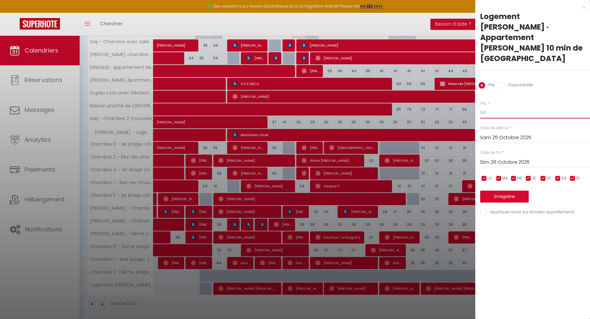
click at [500, 107] on input "59" at bounding box center [535, 113] width 110 height 12
type input "65"
click at [499, 158] on input "Dim 26 Octobre 2025" at bounding box center [535, 162] width 110 height 9
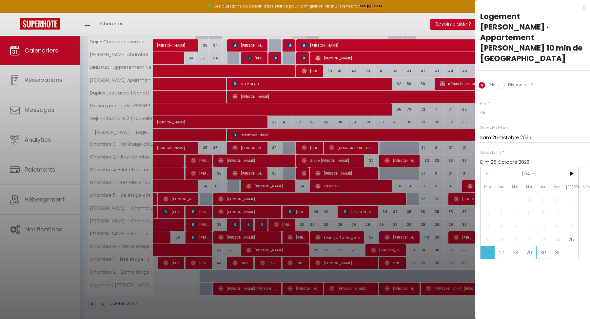
click at [547, 246] on span "30" at bounding box center [544, 252] width 14 height 13
type input "Jeu 30 Octobre 2025"
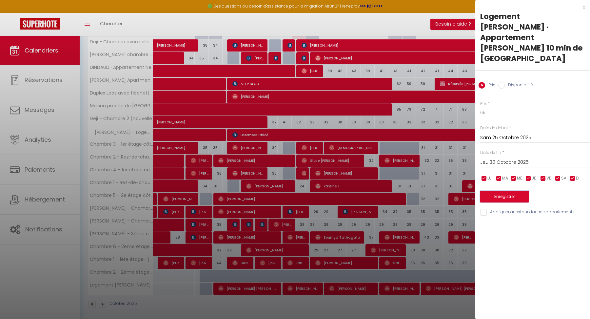
click at [503, 191] on button "Enregistrer" at bounding box center [504, 197] width 49 height 12
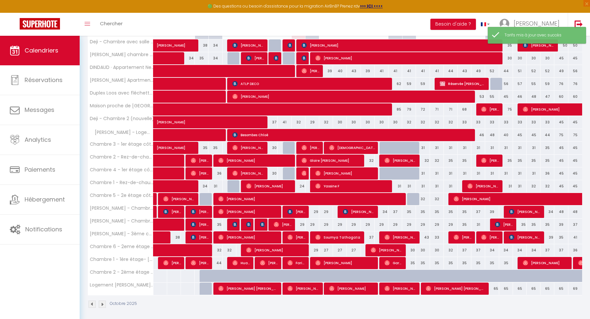
click at [574, 285] on div "69" at bounding box center [576, 288] width 14 height 12
type input "69"
type input "Ven 31 Octobre 2025"
type input "[PERSON_NAME] 01 Novembre 2025"
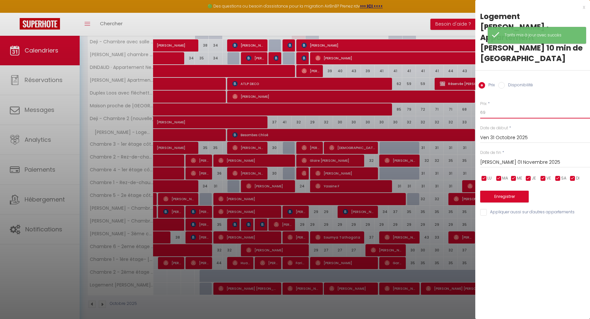
click at [506, 107] on input "69" at bounding box center [535, 113] width 110 height 12
type input "6"
type input "79"
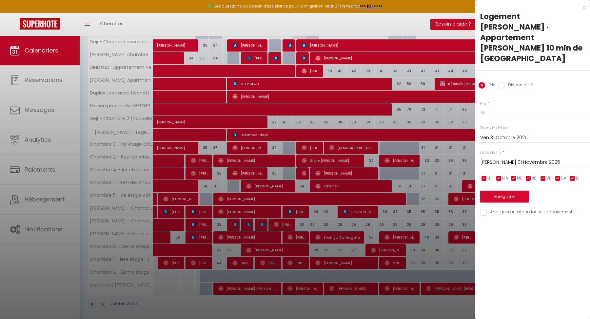
click at [499, 191] on button "Enregistrer" at bounding box center [504, 197] width 49 height 12
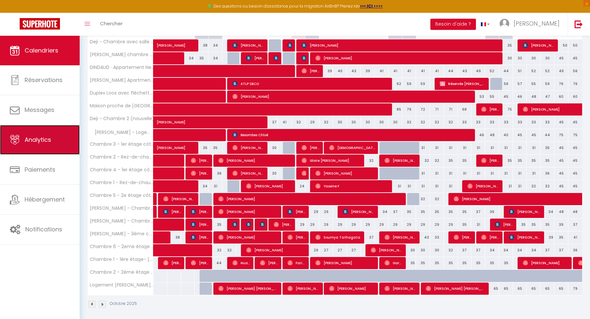
click at [31, 137] on span "Analytics" at bounding box center [38, 139] width 27 height 8
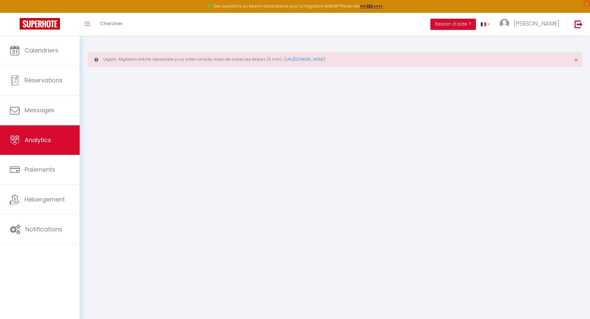
select select "2025"
select select "10"
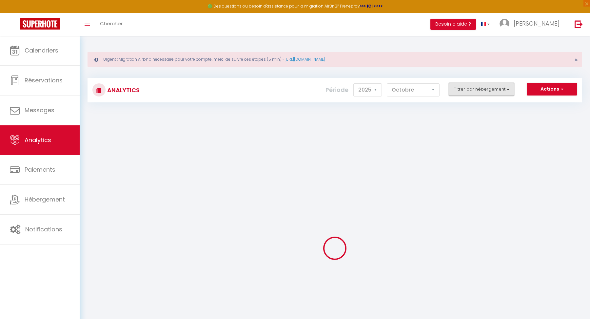
click at [475, 88] on button "Filtrer par hébergement" at bounding box center [482, 89] width 66 height 13
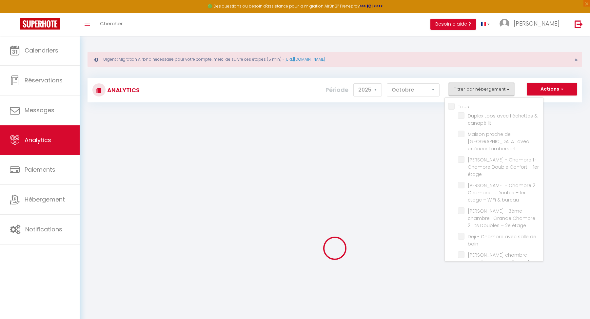
checkbox input "false"
checkbox lit "false"
checkbox Lambersart "false"
checkbox étage "false"
checkbox bureau "false"
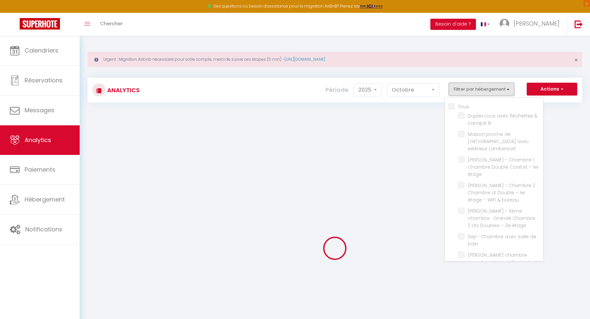
checkbox étage "false"
checkbox bain "false"
checkbox Lille "false"
checkbox jardin "false"
checkbox Chaleureux "false"
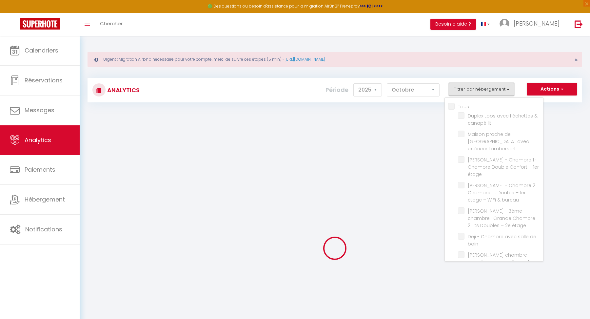
checkbox jardin "false"
checkbox rue "false"
checkbox Lille "false"
checkbox jardin "false"
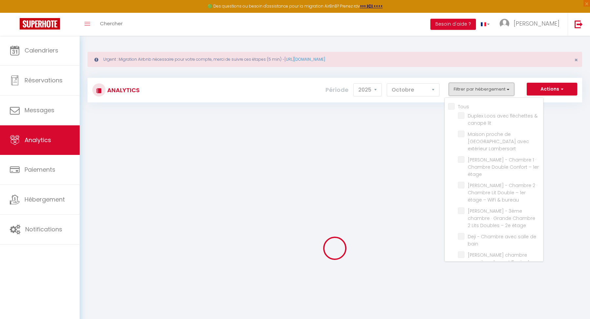
checkbox Logement "false"
checkbox Lille "false"
checkbox bureau "false"
checkbox centre "false"
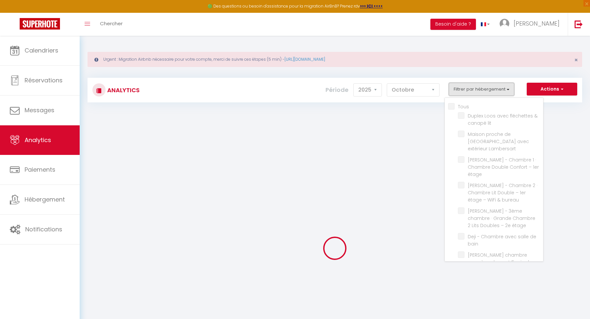
checkbox \(nouvelle\) "false"
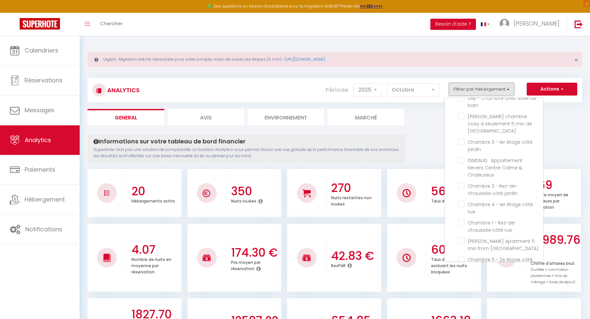
scroll to position [265, 0]
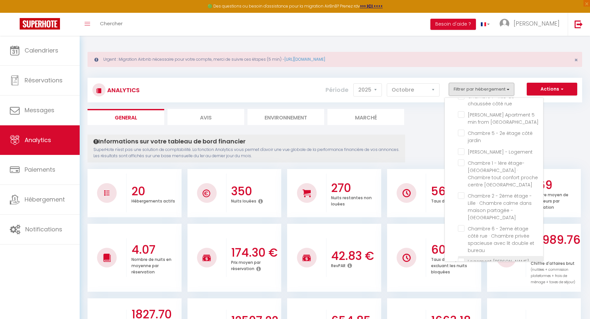
click at [463, 258] on centre "checkbox" at bounding box center [500, 261] width 85 height 7
checkbox centre "true"
checkbox lit "false"
checkbox Lambersart "false"
checkbox étage "false"
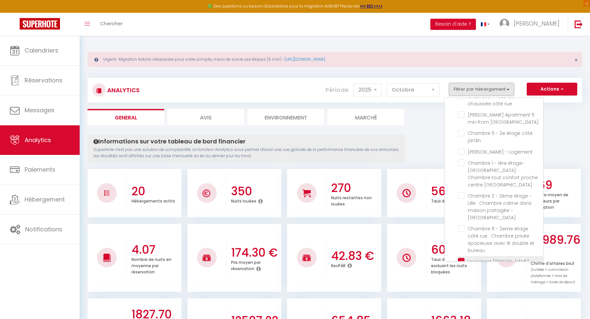
checkbox bureau "false"
checkbox étage "false"
checkbox bain "false"
checkbox Lille "false"
checkbox jardin "false"
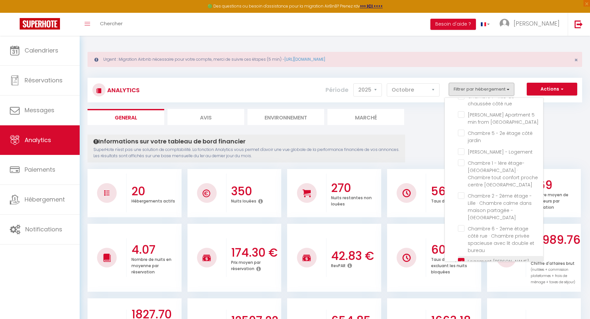
checkbox Chaleureux "false"
checkbox jardin "false"
checkbox rue "false"
checkbox Lille "false"
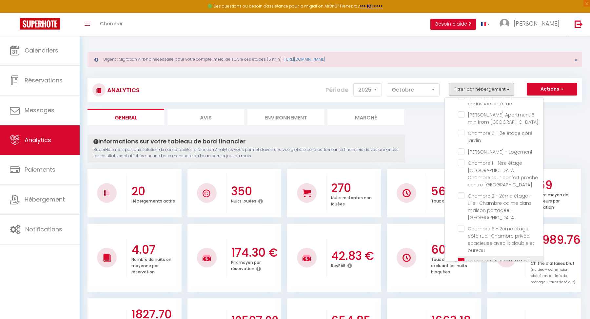
checkbox jardin "false"
checkbox Logement "false"
checkbox Lille "false"
checkbox bureau "false"
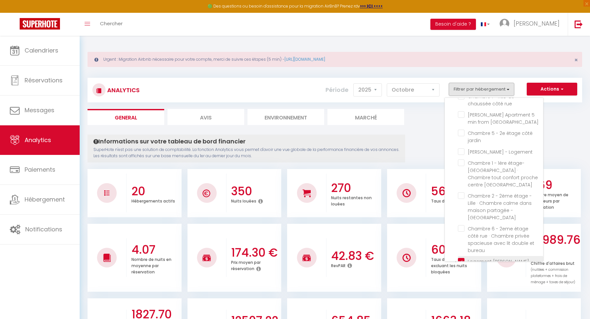
checkbox \(nouvelle\) "false"
checkbox lit "false"
checkbox Lambersart "false"
checkbox étage "false"
checkbox bureau "false"
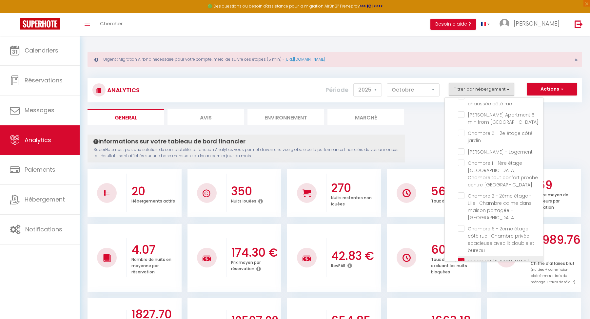
checkbox étage "false"
checkbox bain "false"
checkbox Lille "false"
checkbox jardin "false"
checkbox Chaleureux "false"
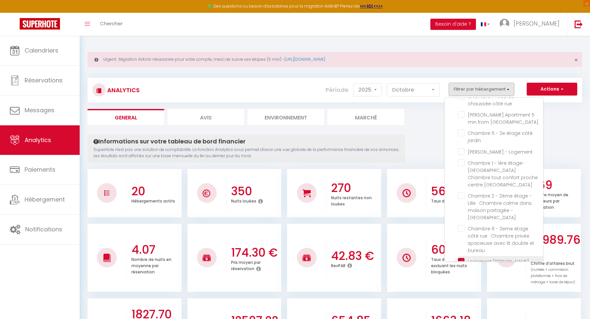
checkbox jardin "false"
checkbox rue "false"
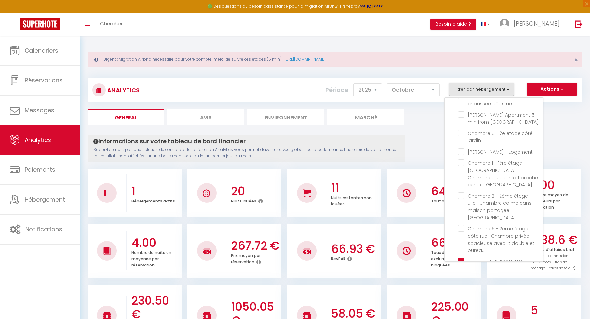
click at [556, 115] on ul "General Avis Environnement Marché" at bounding box center [335, 117] width 495 height 16
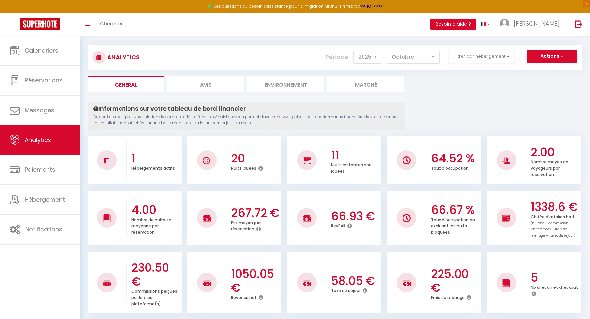
scroll to position [0, 0]
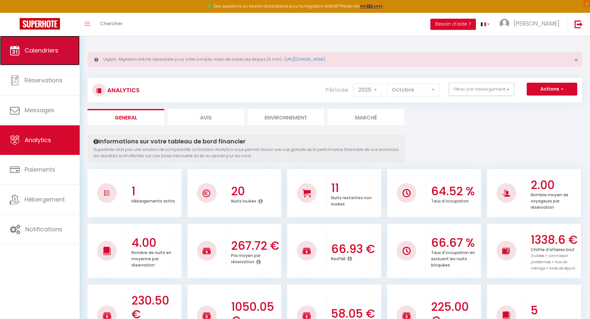
click at [43, 50] on span "Calendriers" at bounding box center [42, 50] width 34 height 8
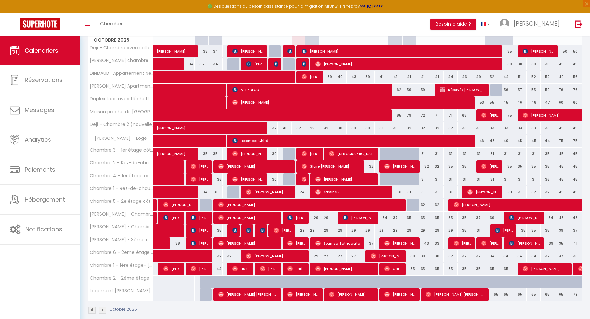
scroll to position [138, 0]
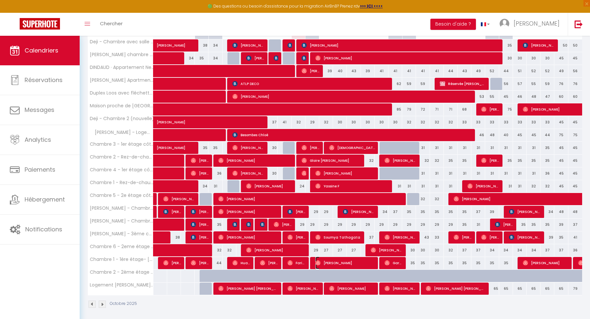
click at [360, 262] on span "[PERSON_NAME]" at bounding box center [346, 262] width 60 height 12
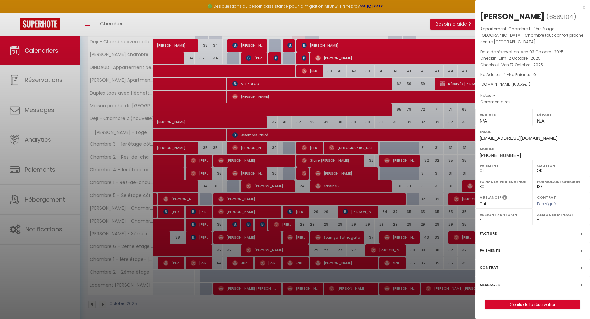
click at [354, 234] on div at bounding box center [295, 159] width 590 height 319
